Goal: Task Accomplishment & Management: Complete application form

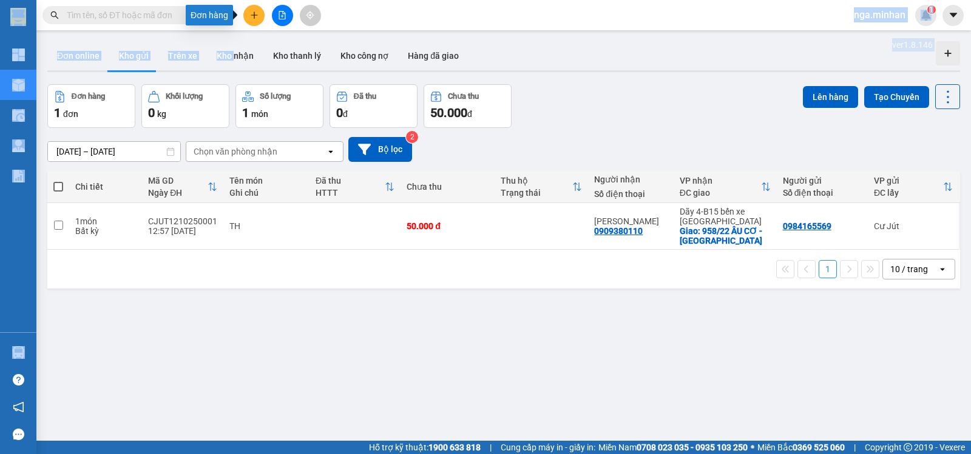
drag, startPoint x: 258, startPoint y: 14, endPoint x: 279, endPoint y: 38, distance: 31.4
click at [275, 28] on div "Kết quả tìm kiếm ( 0 ) Bộ lọc No Data nga.minhan 1" at bounding box center [485, 15] width 971 height 30
click at [250, 19] on button at bounding box center [253, 15] width 21 height 21
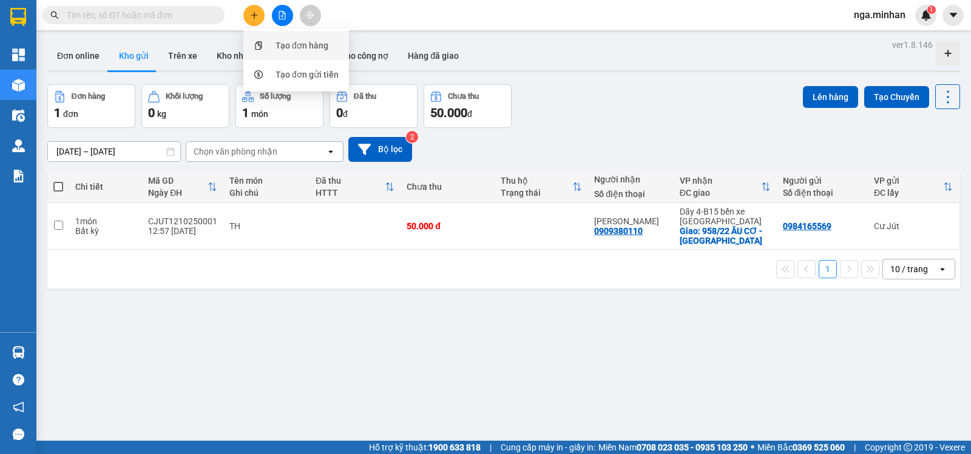
click at [273, 41] on div "Tạo đơn hàng" at bounding box center [296, 45] width 91 height 23
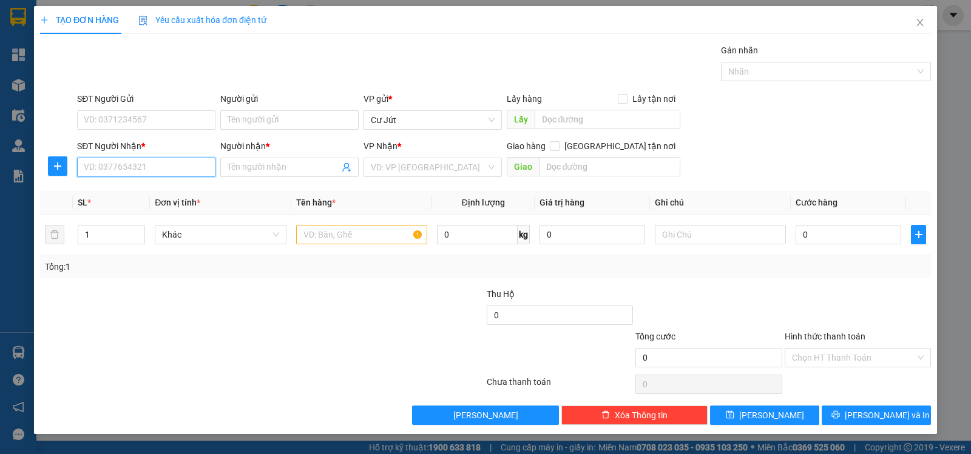
drag, startPoint x: 210, startPoint y: 170, endPoint x: 970, endPoint y: 160, distance: 760.1
click at [214, 169] on input "SĐT Người Nhận *" at bounding box center [146, 167] width 138 height 19
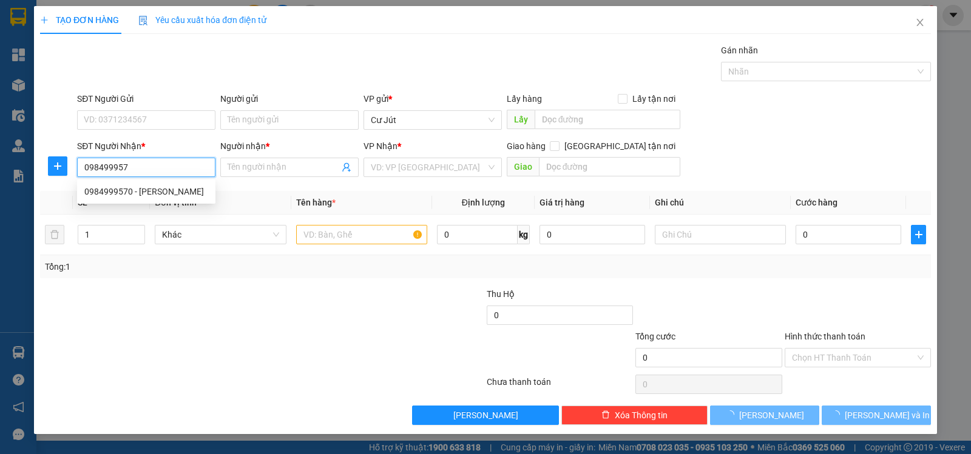
type input "0984999570"
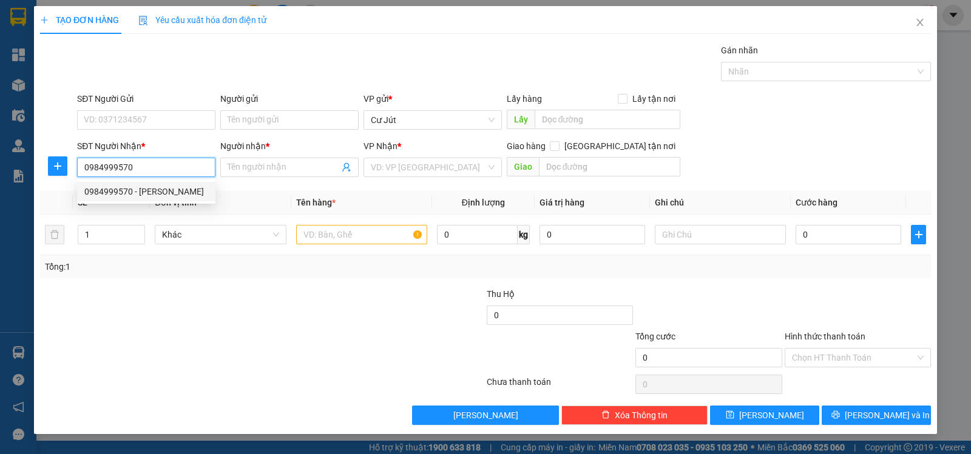
drag, startPoint x: 138, startPoint y: 198, endPoint x: 166, endPoint y: 207, distance: 29.2
click at [155, 201] on div "0984999570 - [PERSON_NAME]" at bounding box center [146, 191] width 138 height 19
type input "[PERSON_NAME]"
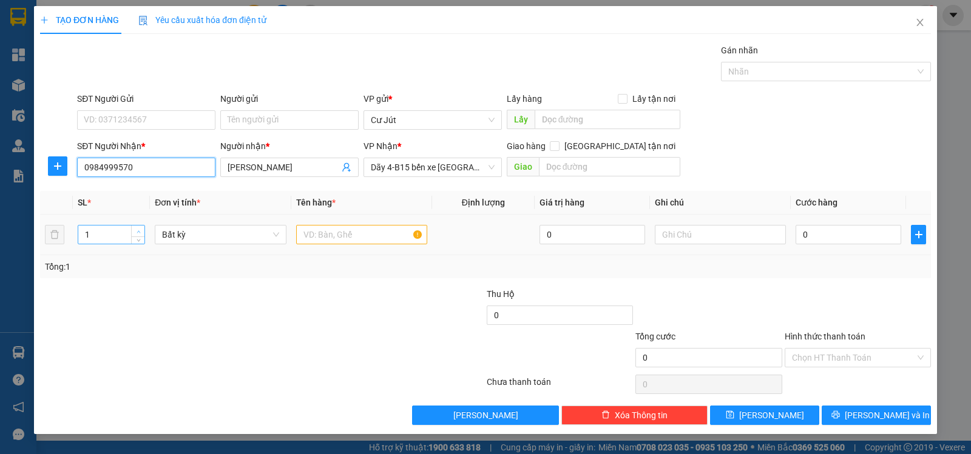
type input "0984999570"
type input "2"
click at [135, 228] on span "up" at bounding box center [138, 231] width 7 height 7
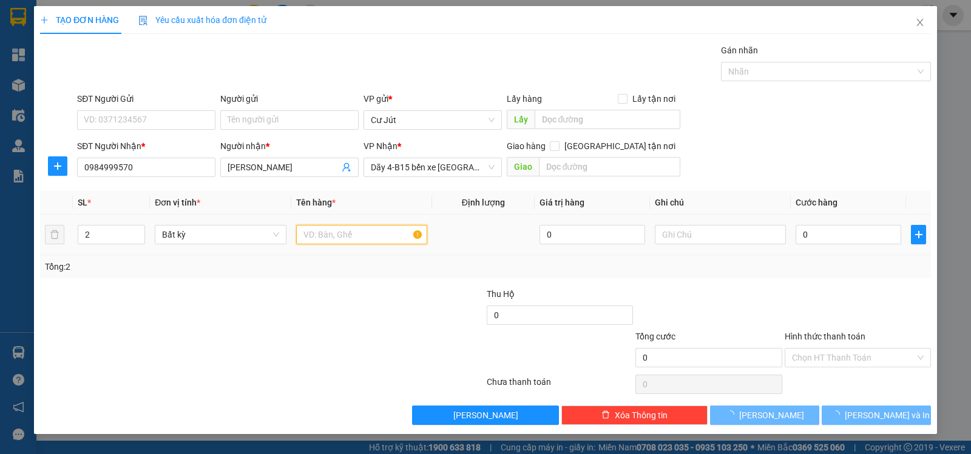
click at [331, 237] on input "text" at bounding box center [361, 234] width 131 height 19
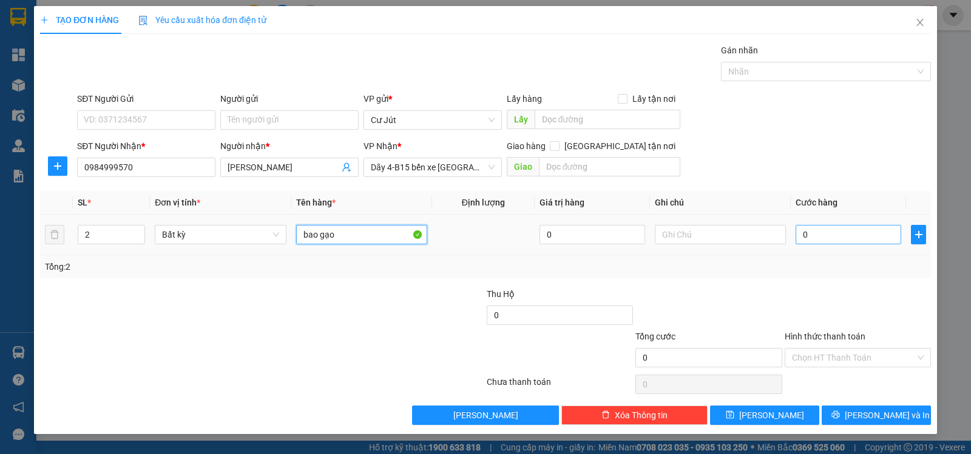
type input "bao gạo"
click at [807, 227] on input "0" at bounding box center [848, 234] width 106 height 19
type input "1"
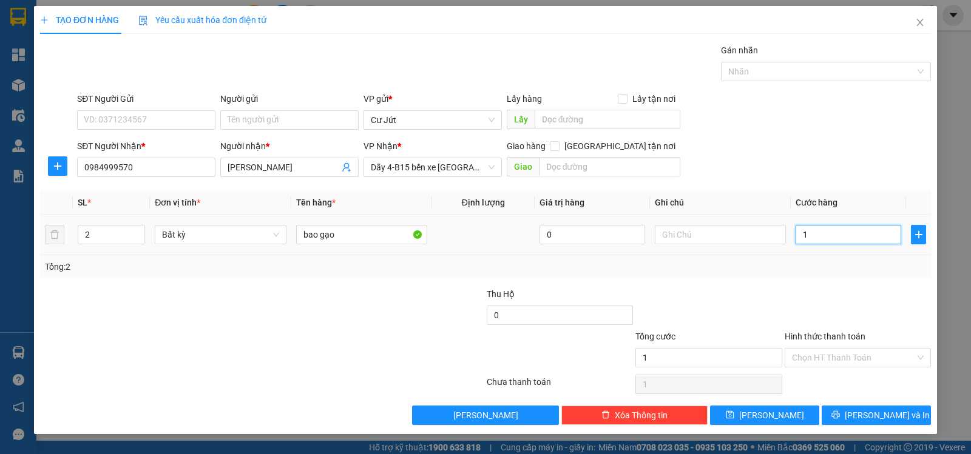
type input "10"
type input "100"
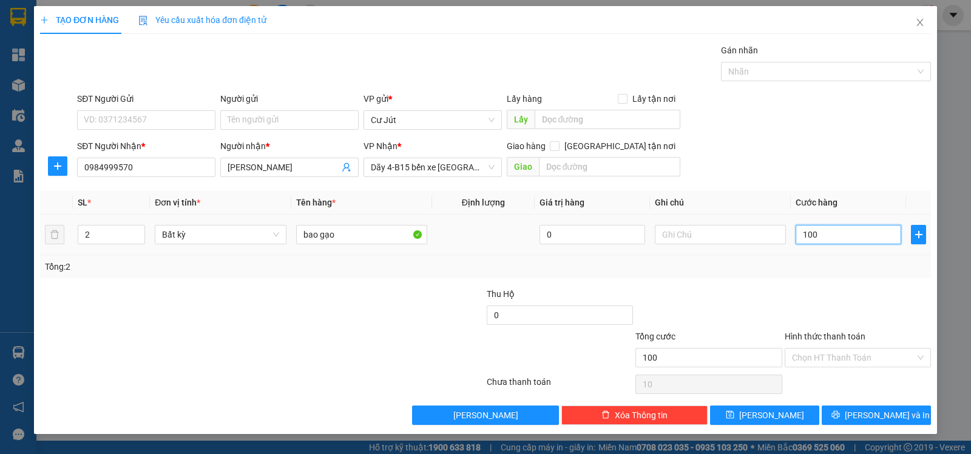
type input "100"
type input "100.000"
click at [855, 358] on input "Hình thức thanh toán" at bounding box center [853, 358] width 123 height 18
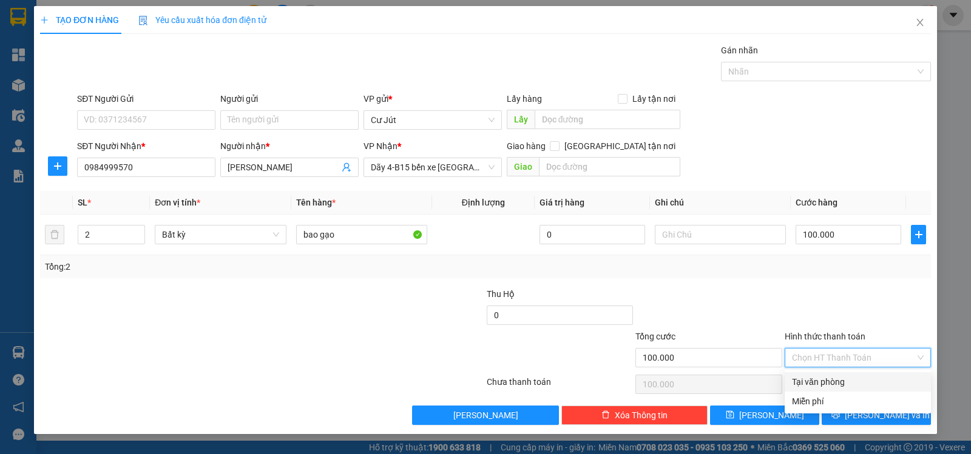
click at [849, 384] on div "Tại văn phòng" at bounding box center [858, 381] width 132 height 13
type input "0"
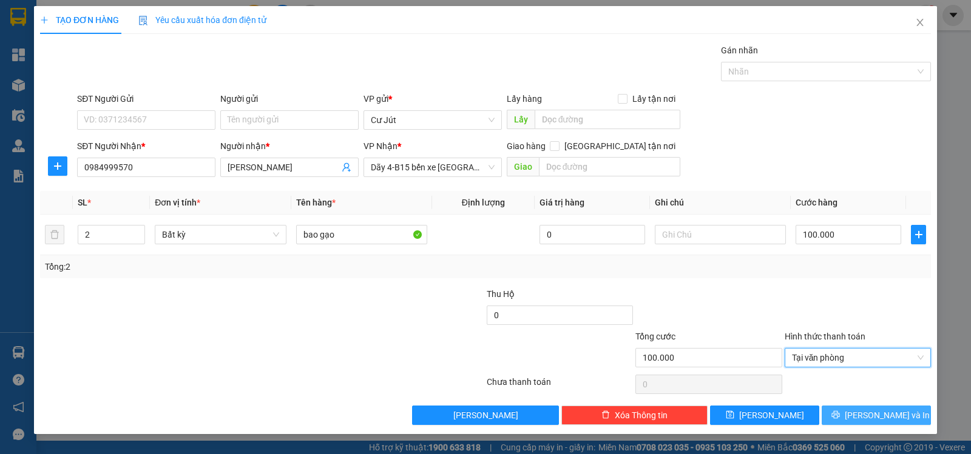
click at [856, 408] on button "[PERSON_NAME] và In" at bounding box center [875, 415] width 109 height 19
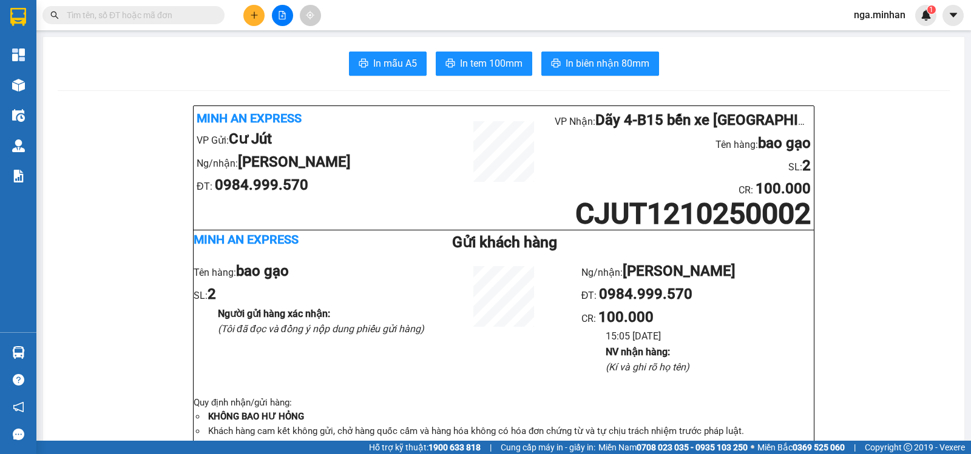
click at [282, 19] on icon "file-add" at bounding box center [282, 15] width 7 height 8
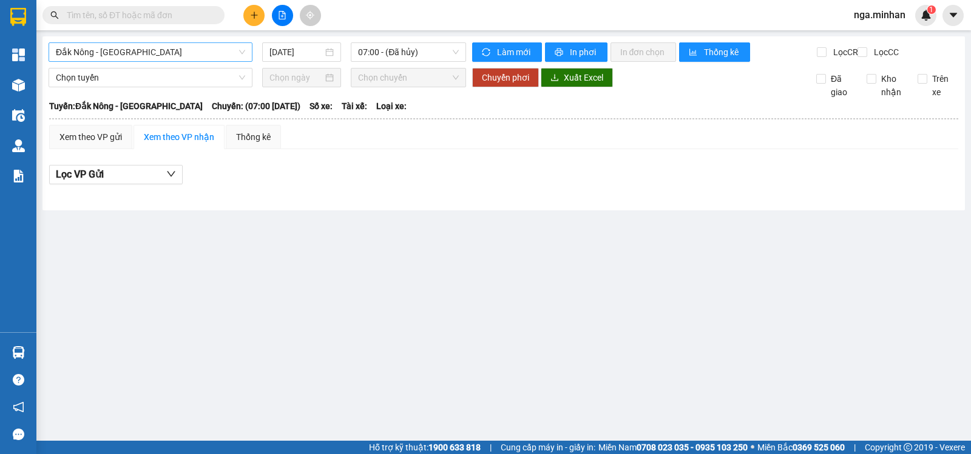
click at [173, 54] on span "Đắk Nông - [GEOGRAPHIC_DATA]" at bounding box center [150, 52] width 189 height 18
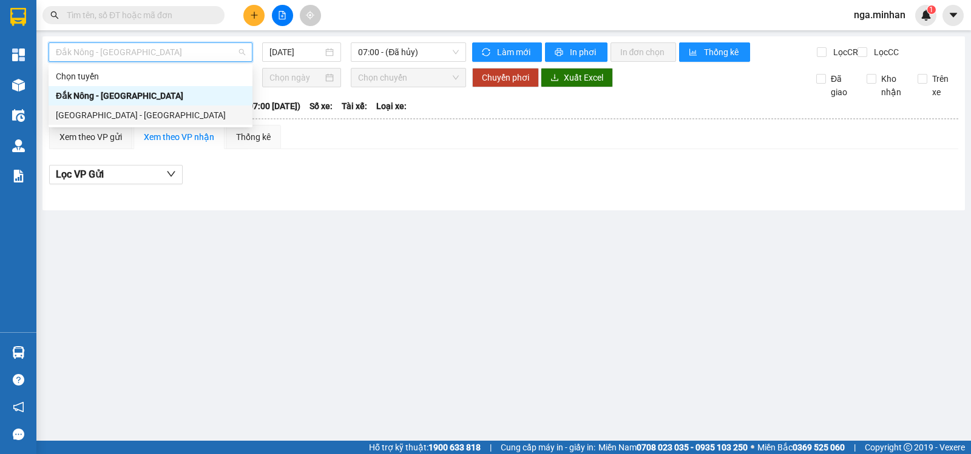
click at [118, 115] on div "[GEOGRAPHIC_DATA] - [GEOGRAPHIC_DATA]" at bounding box center [150, 115] width 189 height 13
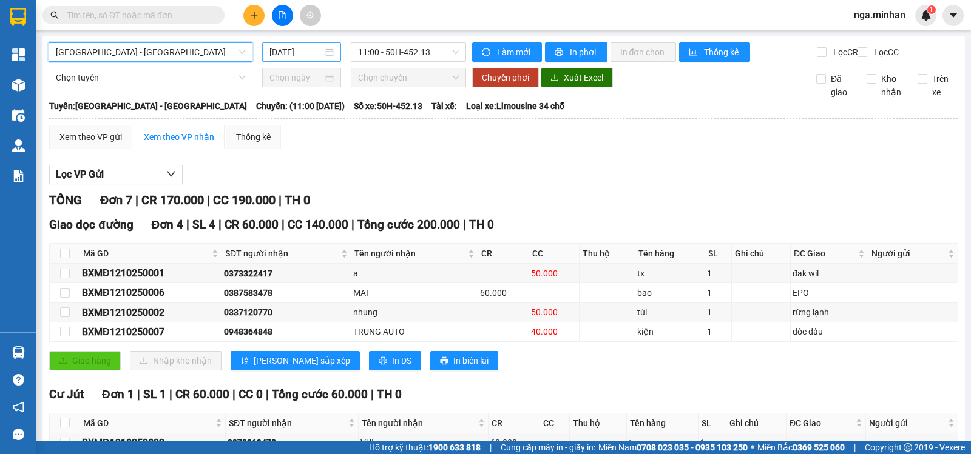
click at [284, 54] on input "[DATE]" at bounding box center [296, 51] width 54 height 13
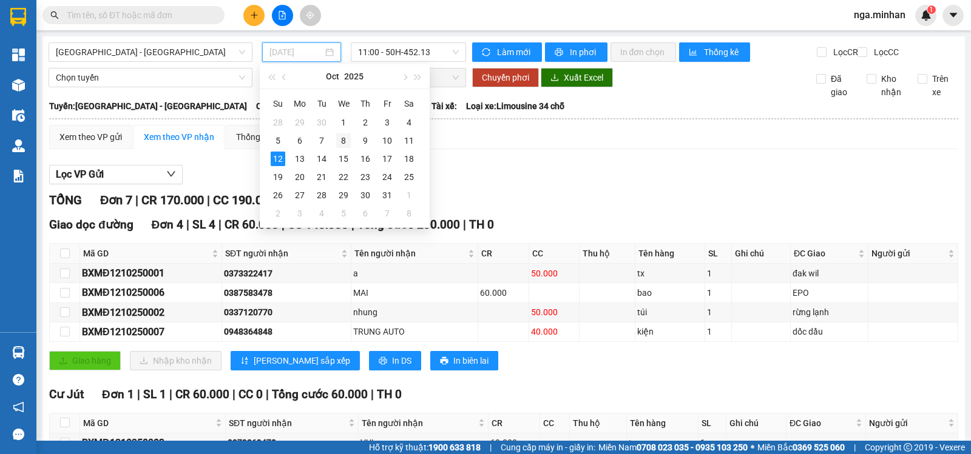
click at [343, 137] on div "8" at bounding box center [343, 140] width 15 height 15
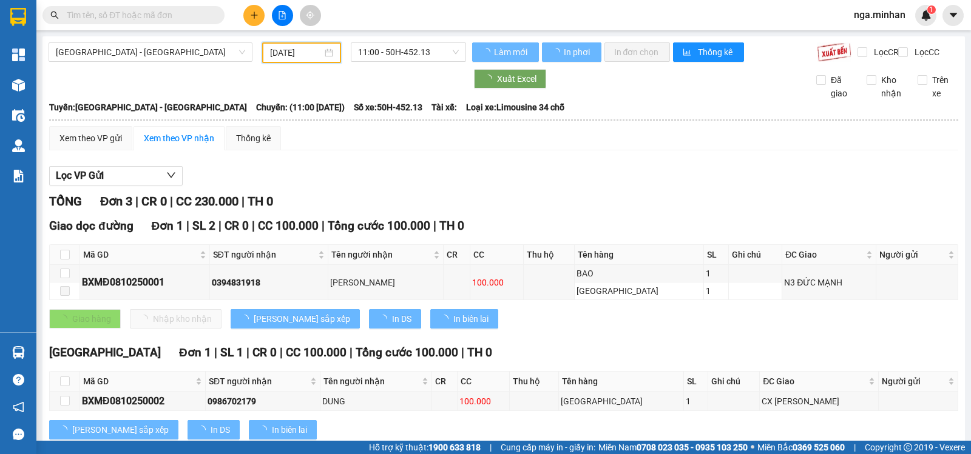
drag, startPoint x: 438, startPoint y: 54, endPoint x: 437, endPoint y: 132, distance: 78.3
click at [438, 56] on span "11:00 - 50H-452.13" at bounding box center [408, 52] width 100 height 18
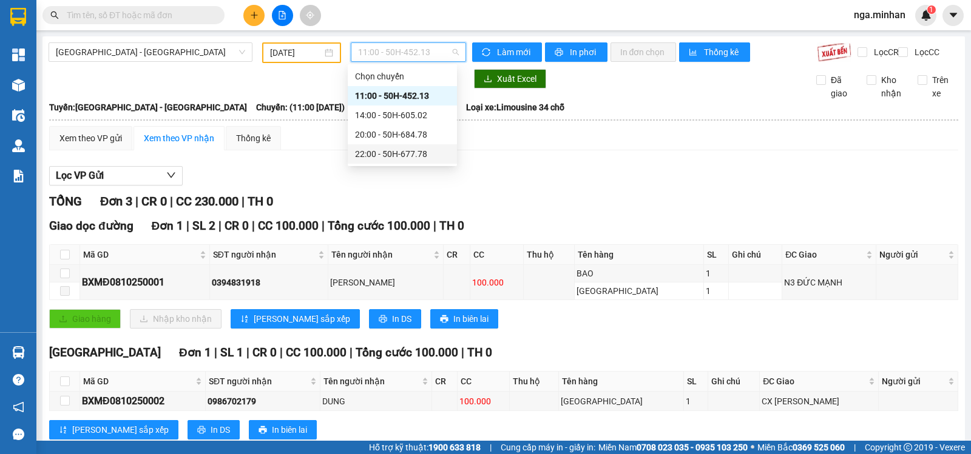
click at [429, 152] on div "22:00 - 50H-677.78" at bounding box center [402, 153] width 95 height 13
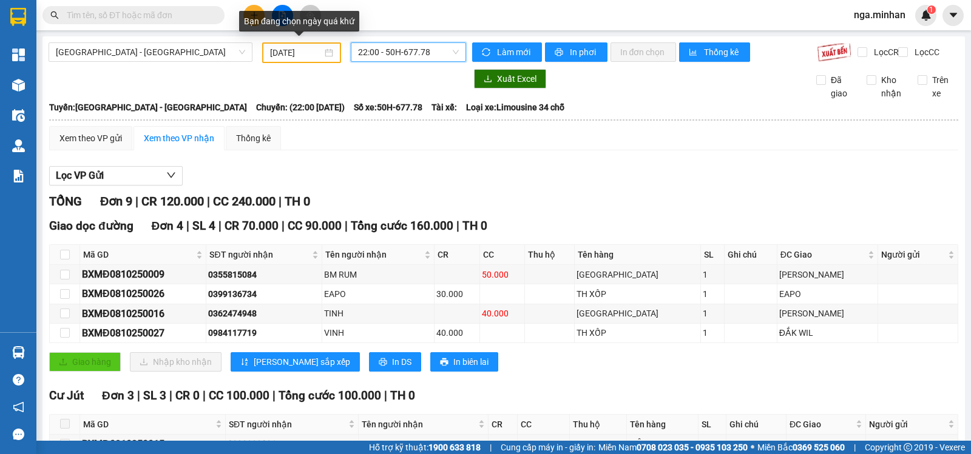
click at [292, 54] on input "[DATE]" at bounding box center [296, 52] width 53 height 13
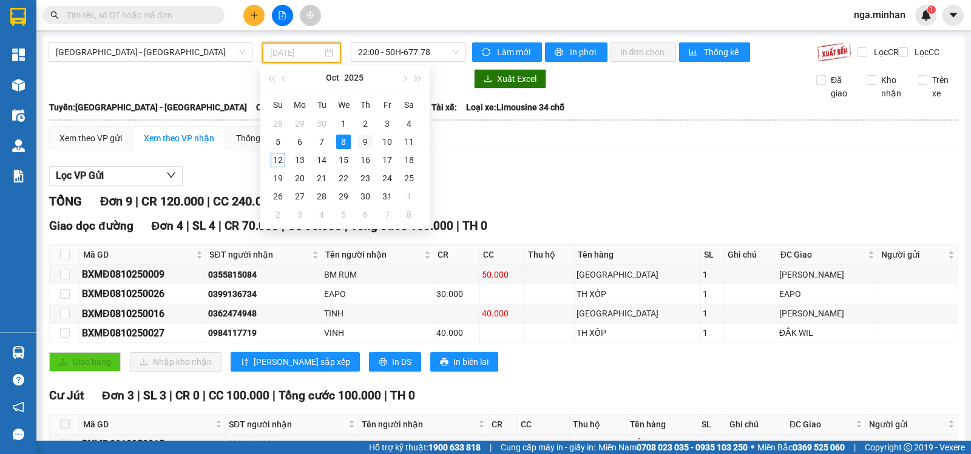
click at [362, 143] on div "9" at bounding box center [365, 142] width 15 height 15
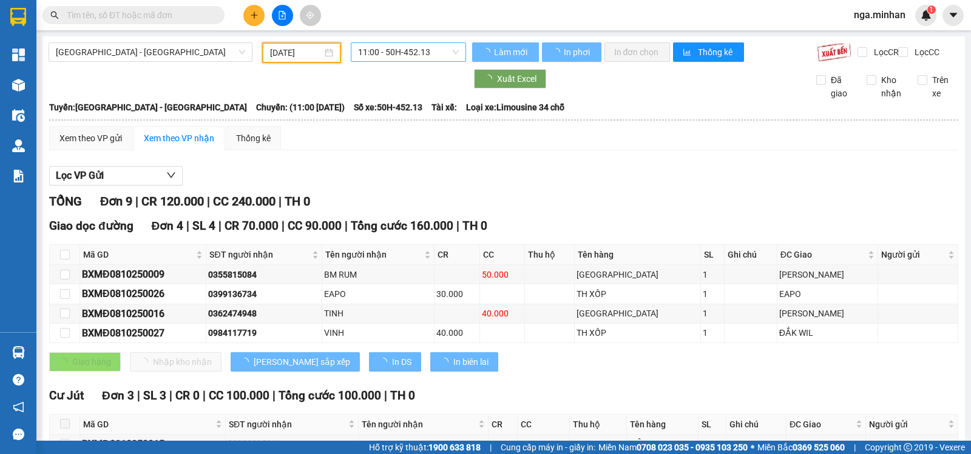
type input "[DATE]"
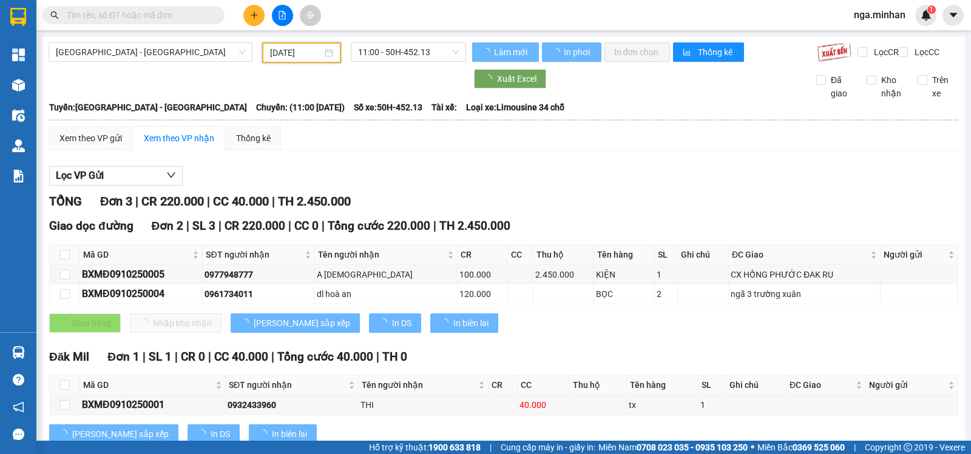
drag, startPoint x: 415, startPoint y: 50, endPoint x: 412, endPoint y: 62, distance: 11.9
click at [417, 51] on span "11:00 - 50H-452.13" at bounding box center [408, 52] width 100 height 18
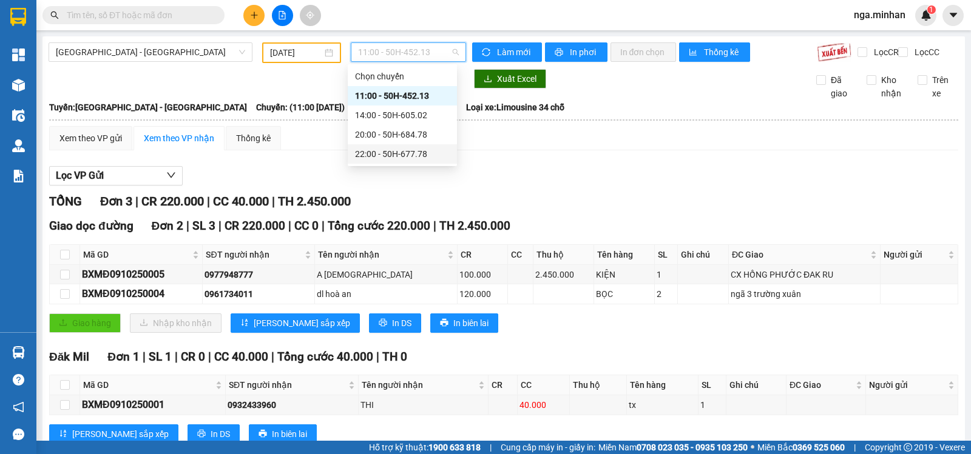
click at [395, 153] on div "22:00 - 50H-677.78" at bounding box center [402, 153] width 95 height 13
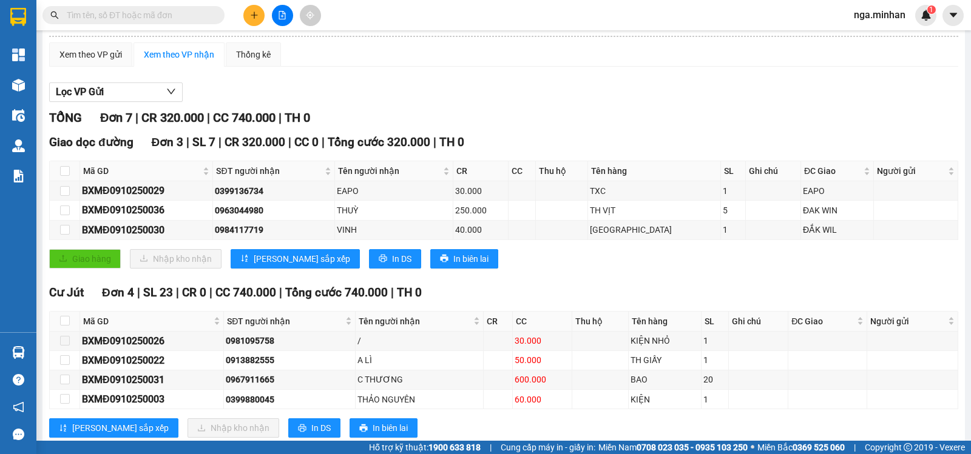
scroll to position [124, 0]
